Goal: Complete application form

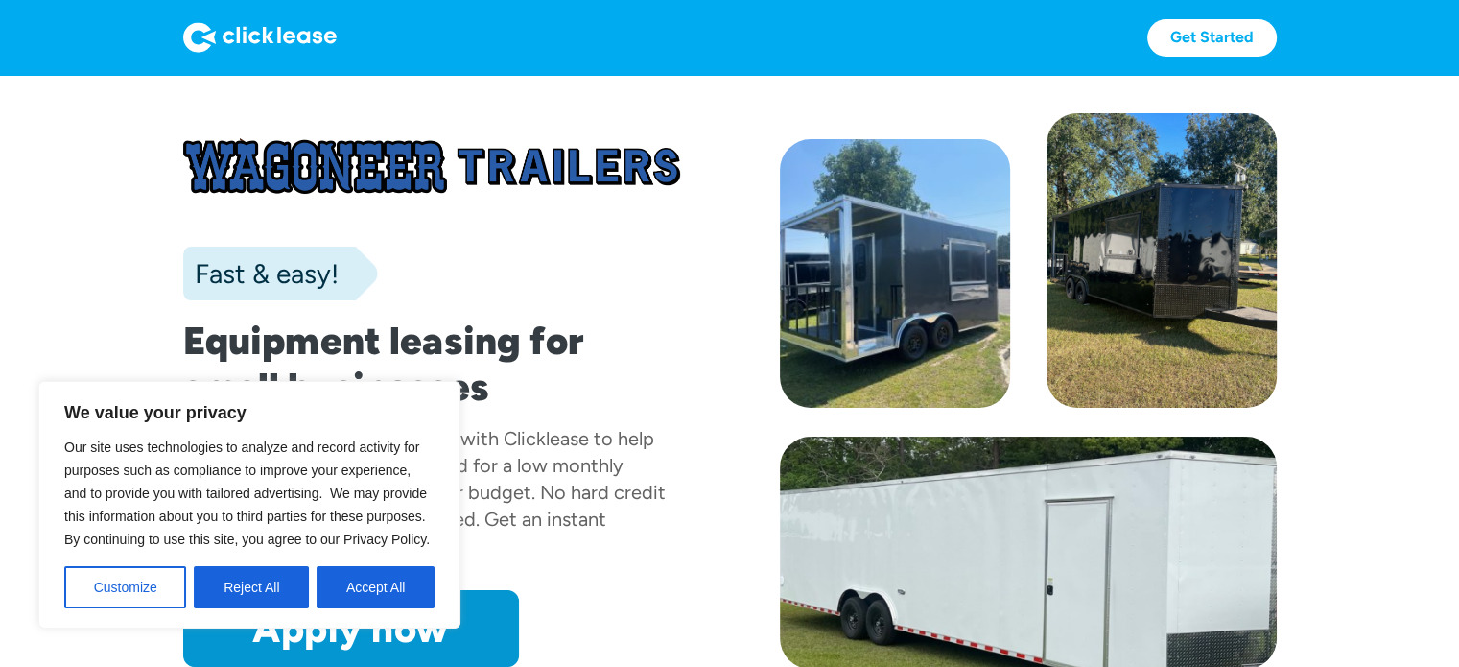
click at [508, 256] on div "Fast & easy!" at bounding box center [431, 274] width 497 height 54
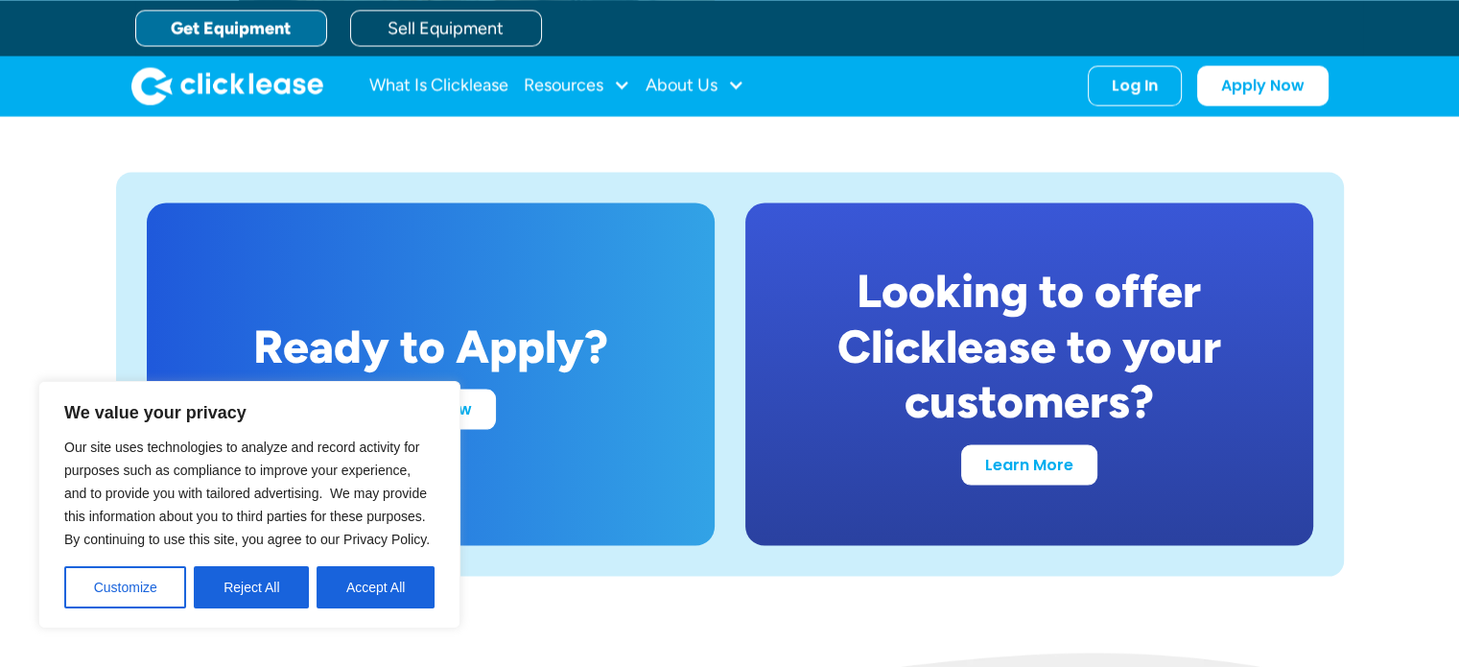
scroll to position [3934, 0]
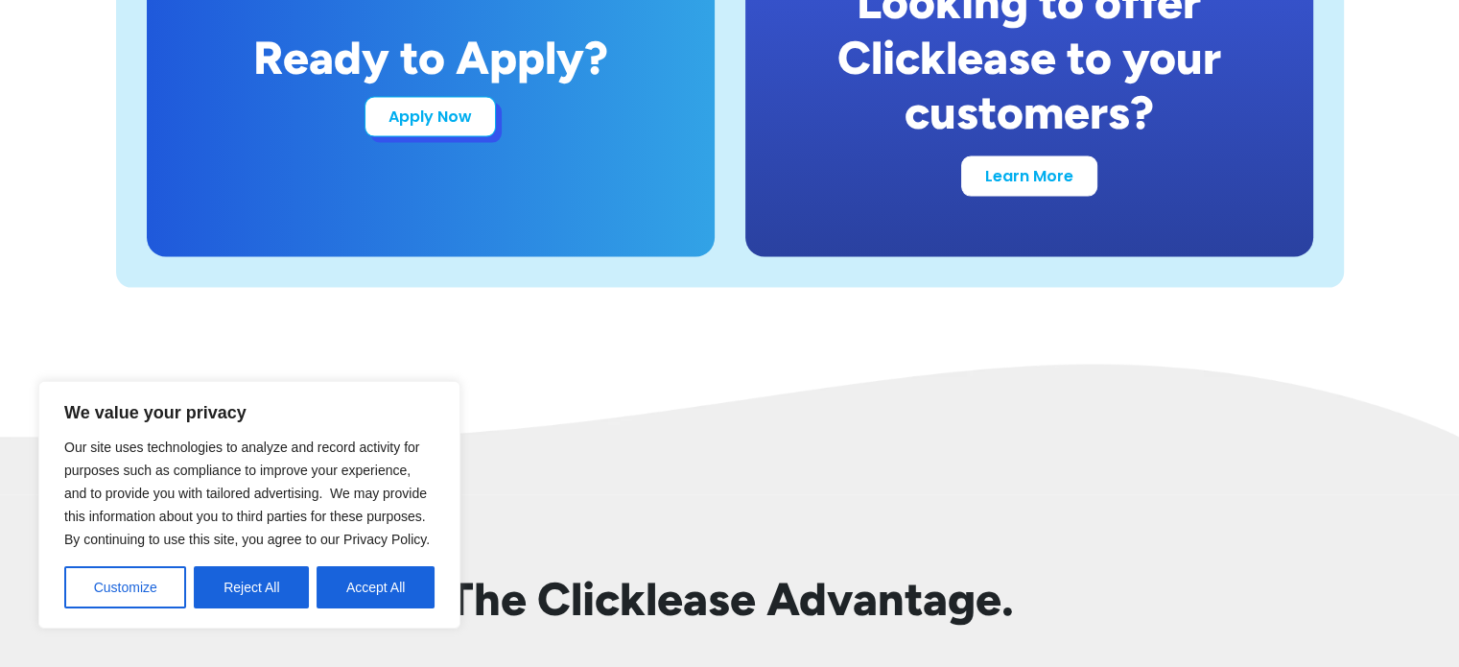
click at [450, 117] on link "Apply Now" at bounding box center [430, 117] width 131 height 40
